Goal: Information Seeking & Learning: Learn about a topic

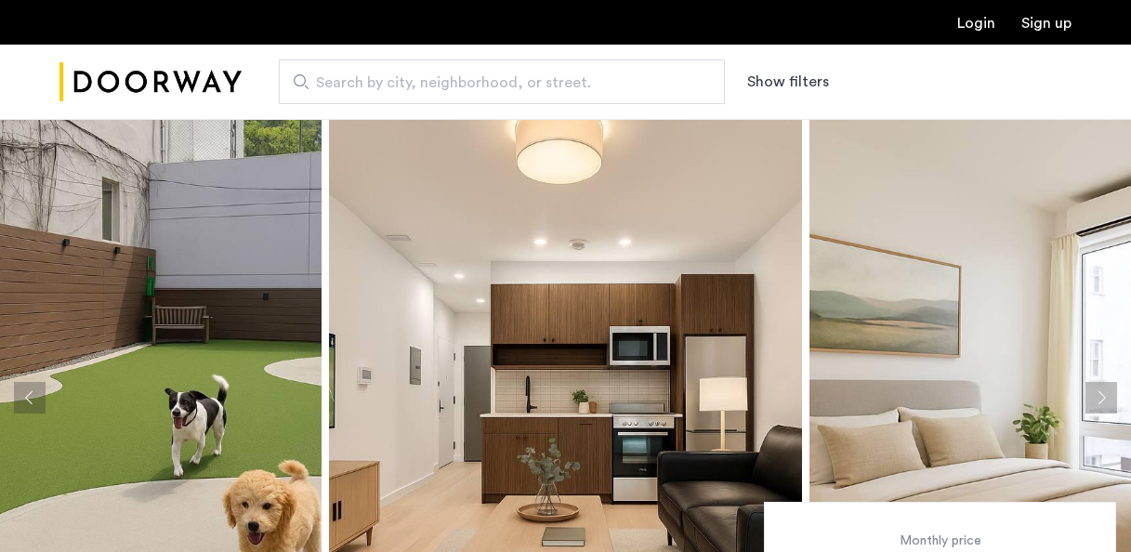
scroll to position [186, 0]
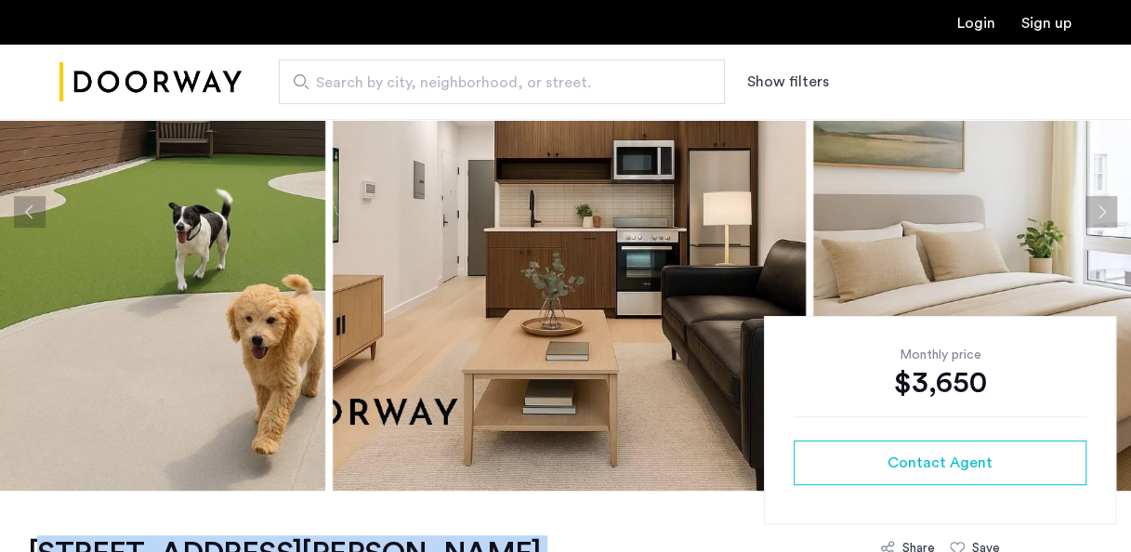
click at [245, 162] on img at bounding box center [88, 212] width 473 height 558
click at [234, 210] on img at bounding box center [88, 212] width 473 height 558
click at [29, 206] on button "Previous apartment" at bounding box center [30, 212] width 32 height 32
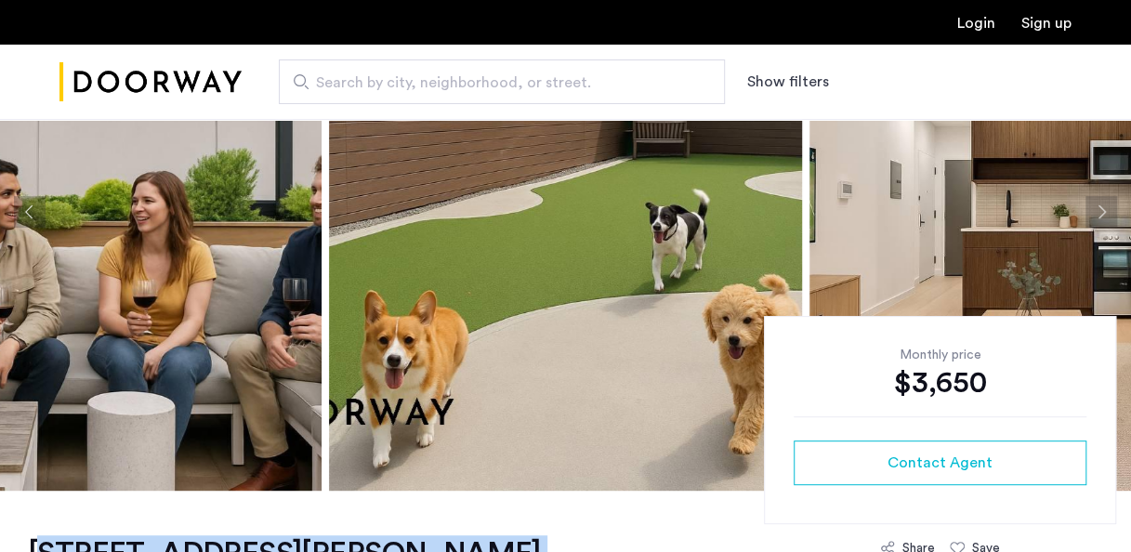
click at [151, 222] on img at bounding box center [85, 212] width 473 height 558
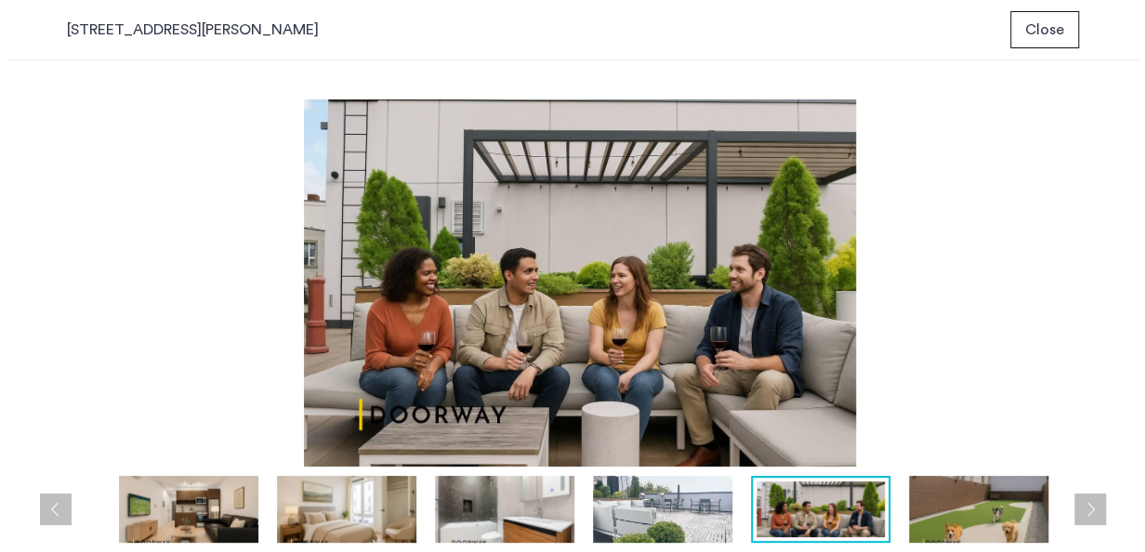
scroll to position [0, 0]
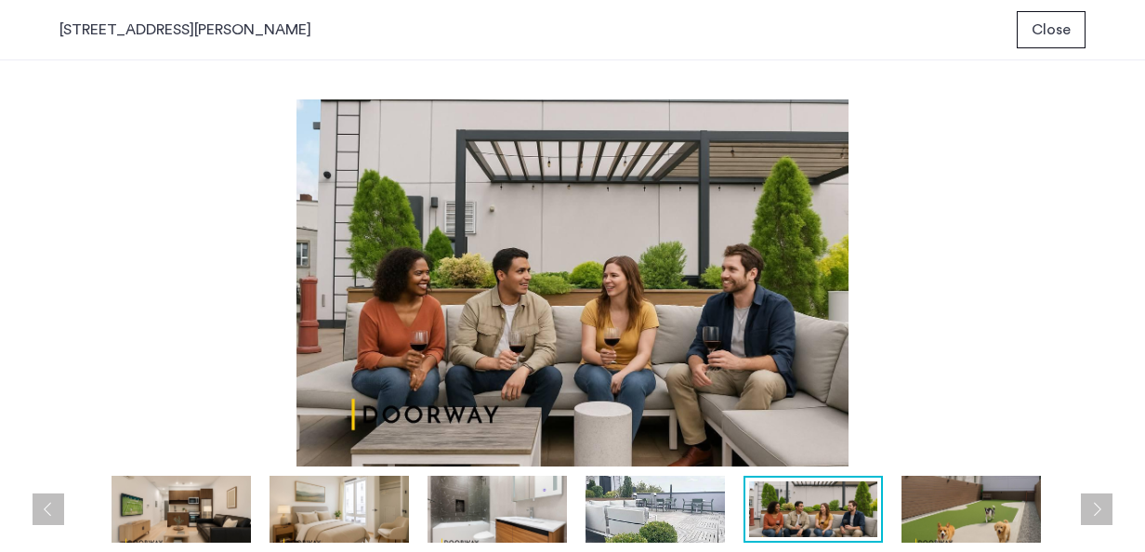
click at [1091, 512] on button "Next apartment" at bounding box center [1097, 509] width 32 height 32
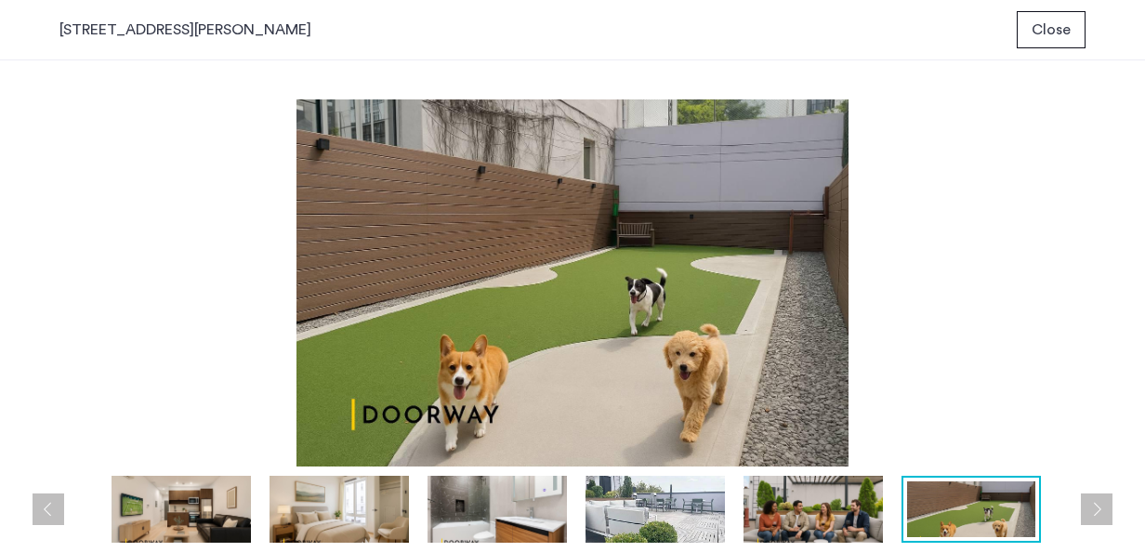
click at [1087, 505] on button "Next apartment" at bounding box center [1097, 509] width 32 height 32
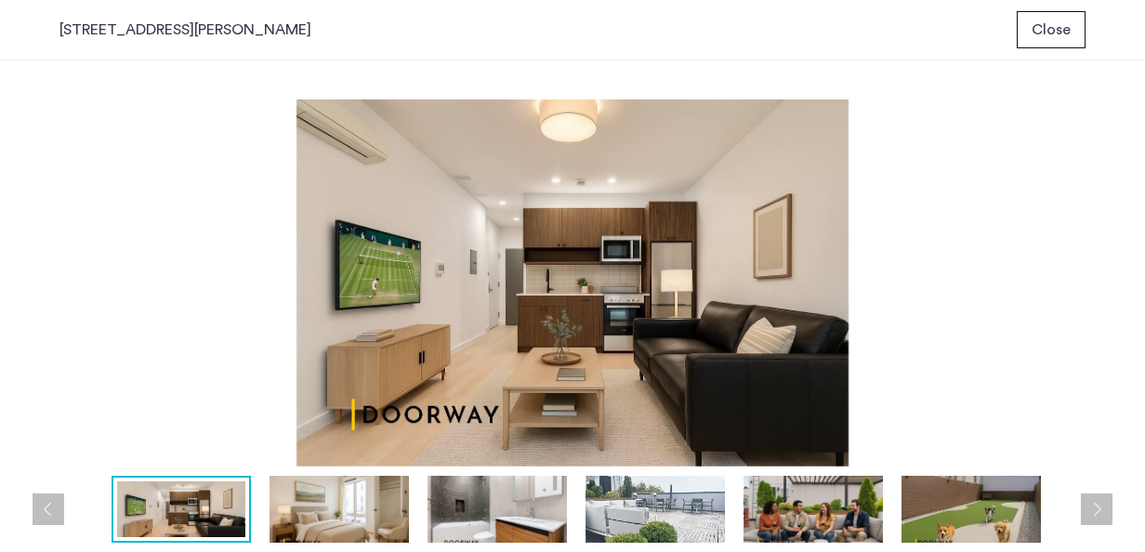
click at [1080, 493] on div at bounding box center [577, 509] width 1036 height 67
click at [1098, 514] on button "Next apartment" at bounding box center [1097, 509] width 32 height 32
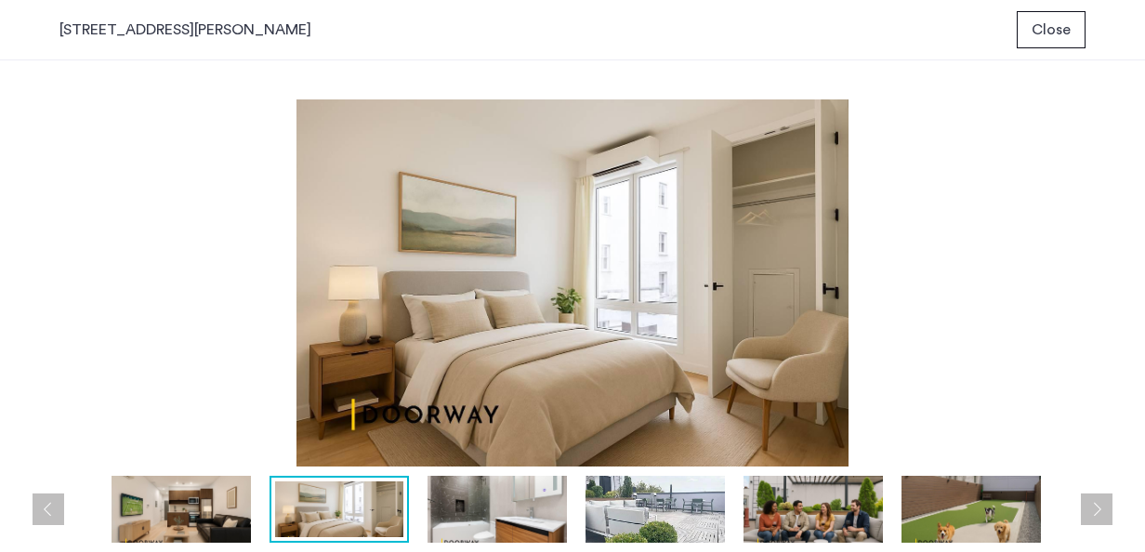
click at [1097, 513] on button "Next apartment" at bounding box center [1097, 509] width 32 height 32
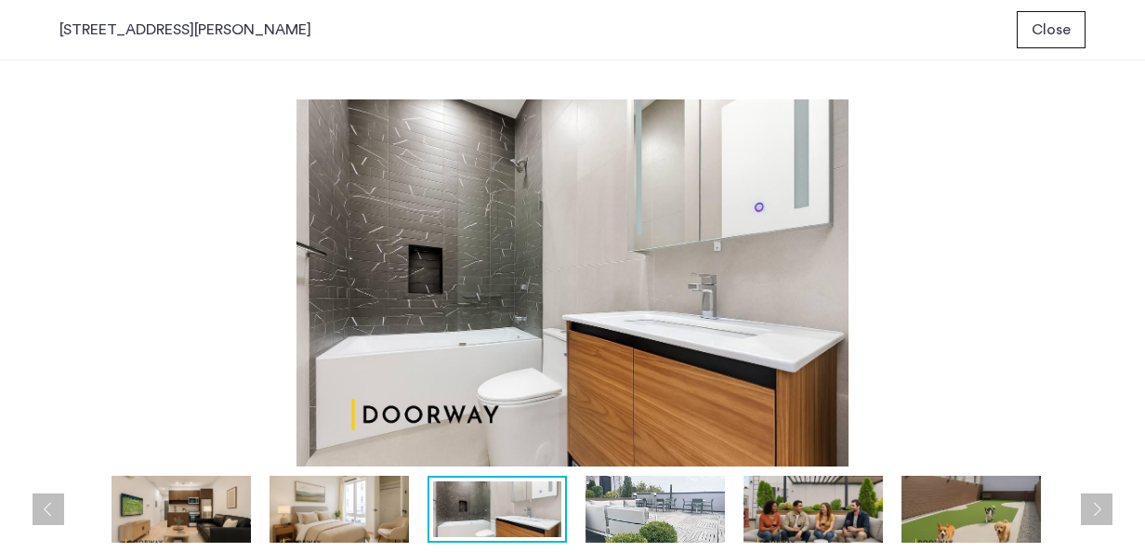
click at [1097, 513] on button "Next apartment" at bounding box center [1097, 509] width 32 height 32
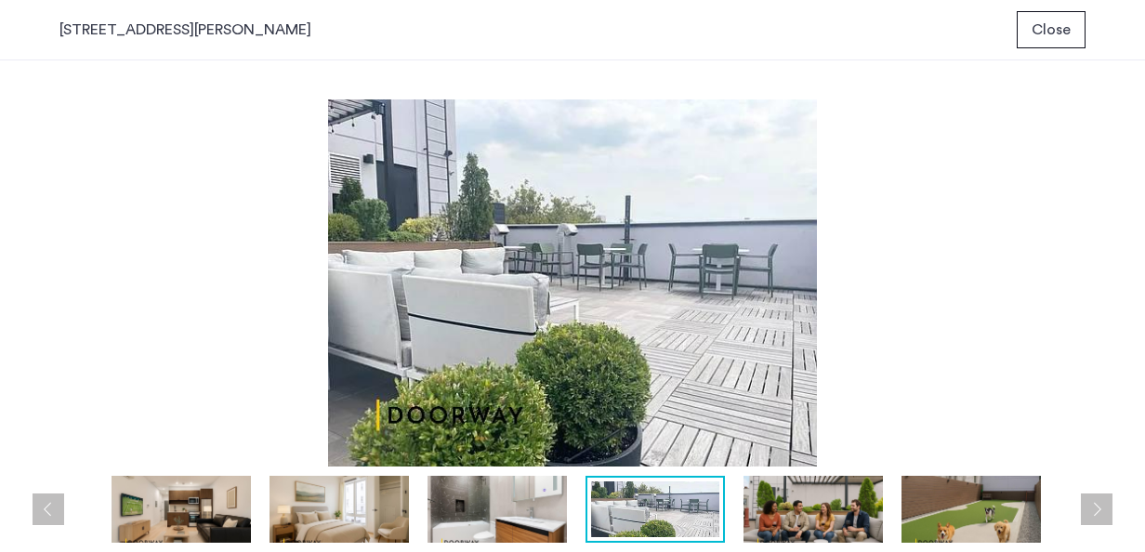
click at [1097, 513] on button "Next apartment" at bounding box center [1097, 509] width 32 height 32
